Goal: Task Accomplishment & Management: Use online tool/utility

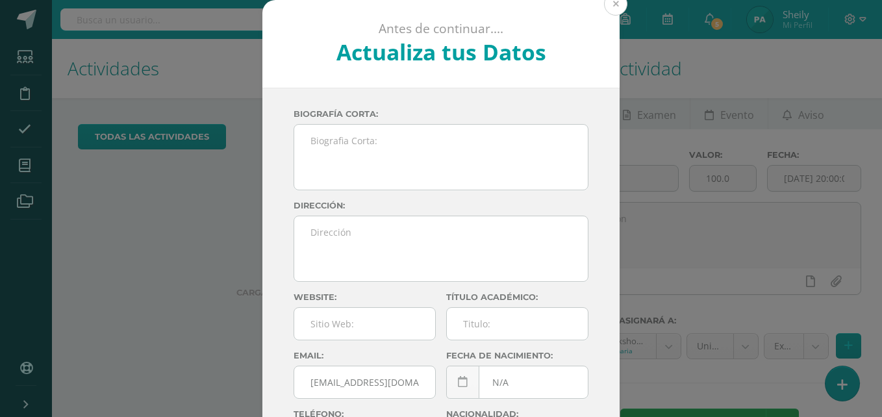
click at [610, 12] on button at bounding box center [615, 3] width 23 height 23
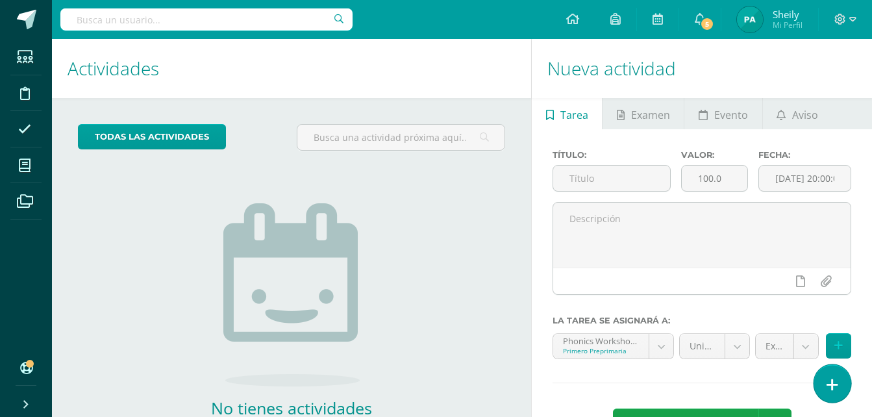
click at [837, 390] on icon at bounding box center [833, 384] width 12 height 15
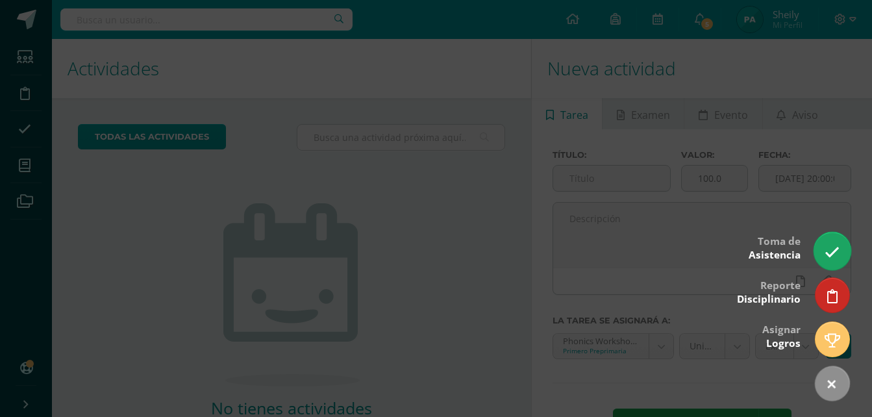
click at [830, 245] on icon at bounding box center [832, 252] width 15 height 15
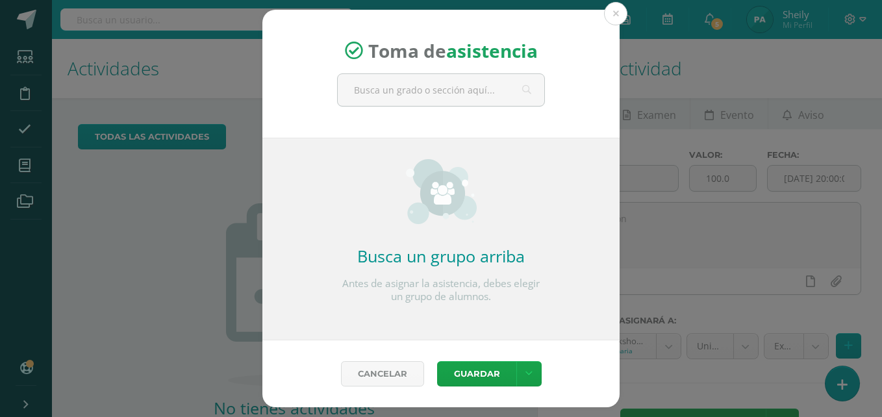
click at [388, 108] on div "Toma de asistencia" at bounding box center [440, 74] width 357 height 128
click at [382, 95] on input "text" at bounding box center [441, 90] width 207 height 32
type input "Primero C"
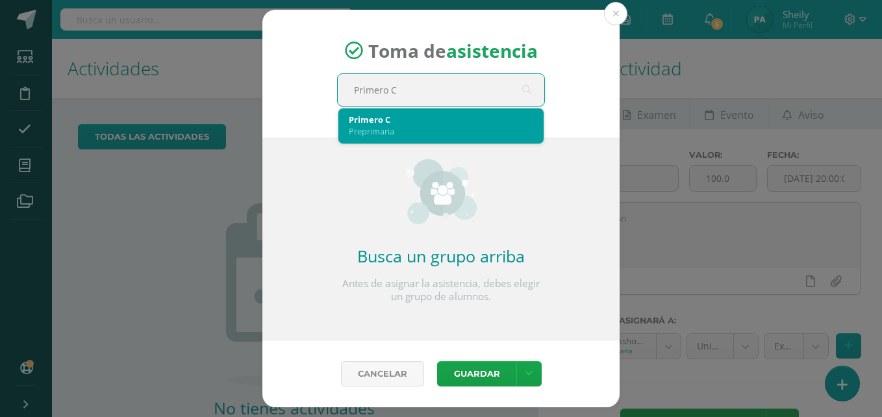
click at [429, 114] on div "Primero C" at bounding box center [441, 120] width 184 height 12
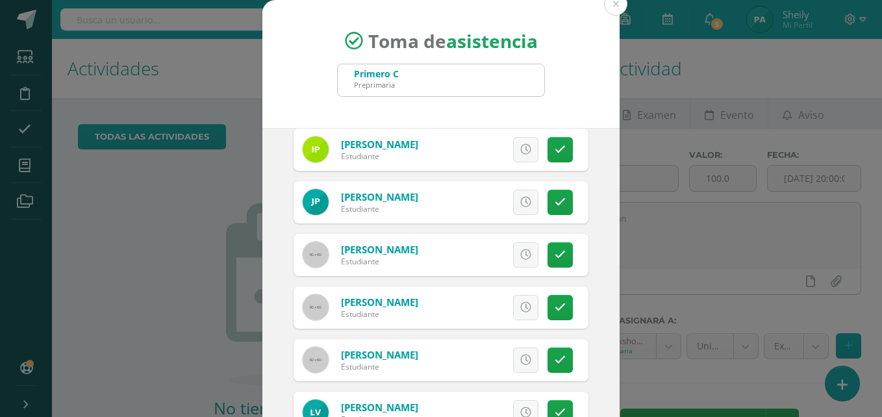
scroll to position [747, 0]
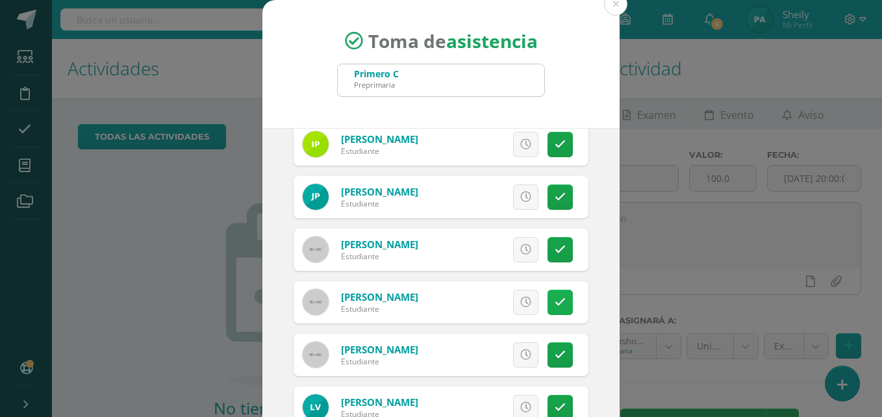
click at [555, 301] on icon at bounding box center [560, 302] width 11 height 11
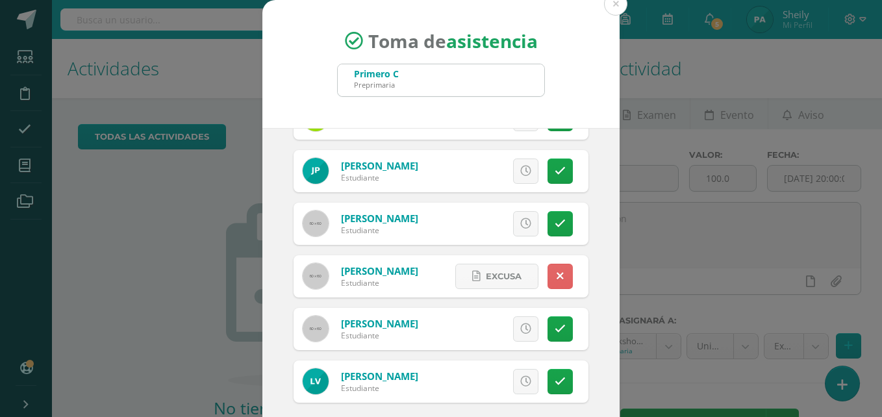
scroll to position [74, 0]
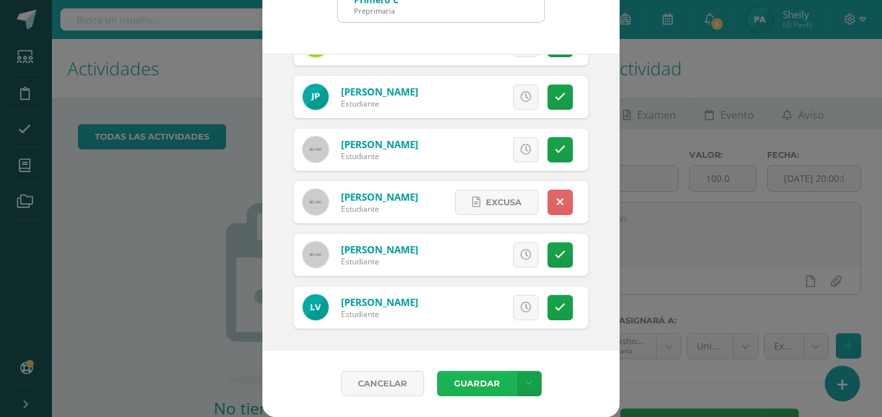
click at [485, 384] on button "Guardar" at bounding box center [476, 383] width 79 height 25
